Goal: Information Seeking & Learning: Learn about a topic

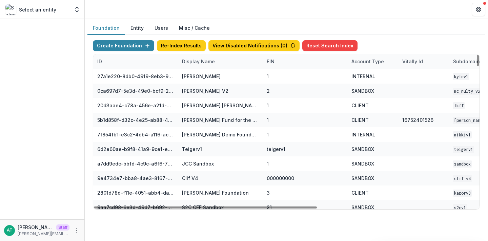
click at [192, 68] on div "Display Name" at bounding box center [220, 61] width 85 height 15
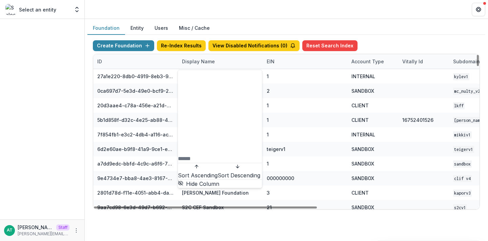
click at [200, 155] on input at bounding box center [205, 159] width 54 height 8
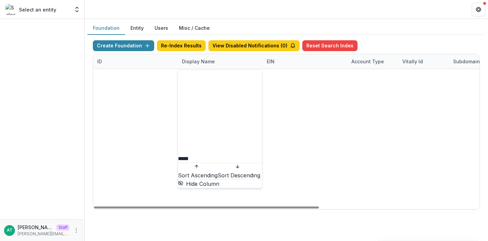
type input "*****"
click at [199, 2] on header at bounding box center [286, 9] width 403 height 19
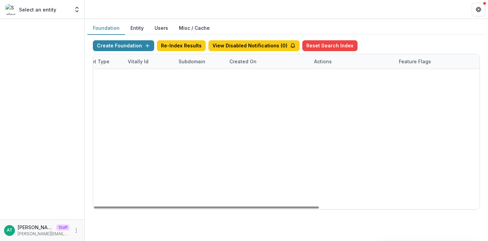
click at [326, 93] on link "Visit" at bounding box center [323, 91] width 19 height 11
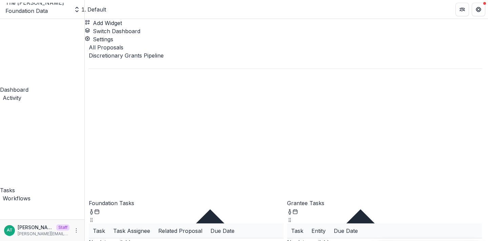
scroll to position [42, 0]
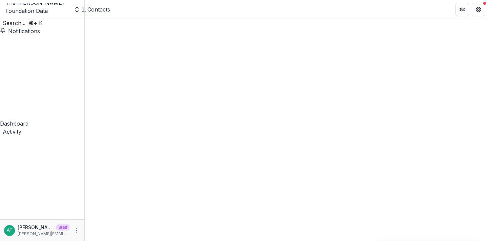
scroll to position [403, 0]
